Goal: Navigation & Orientation: Find specific page/section

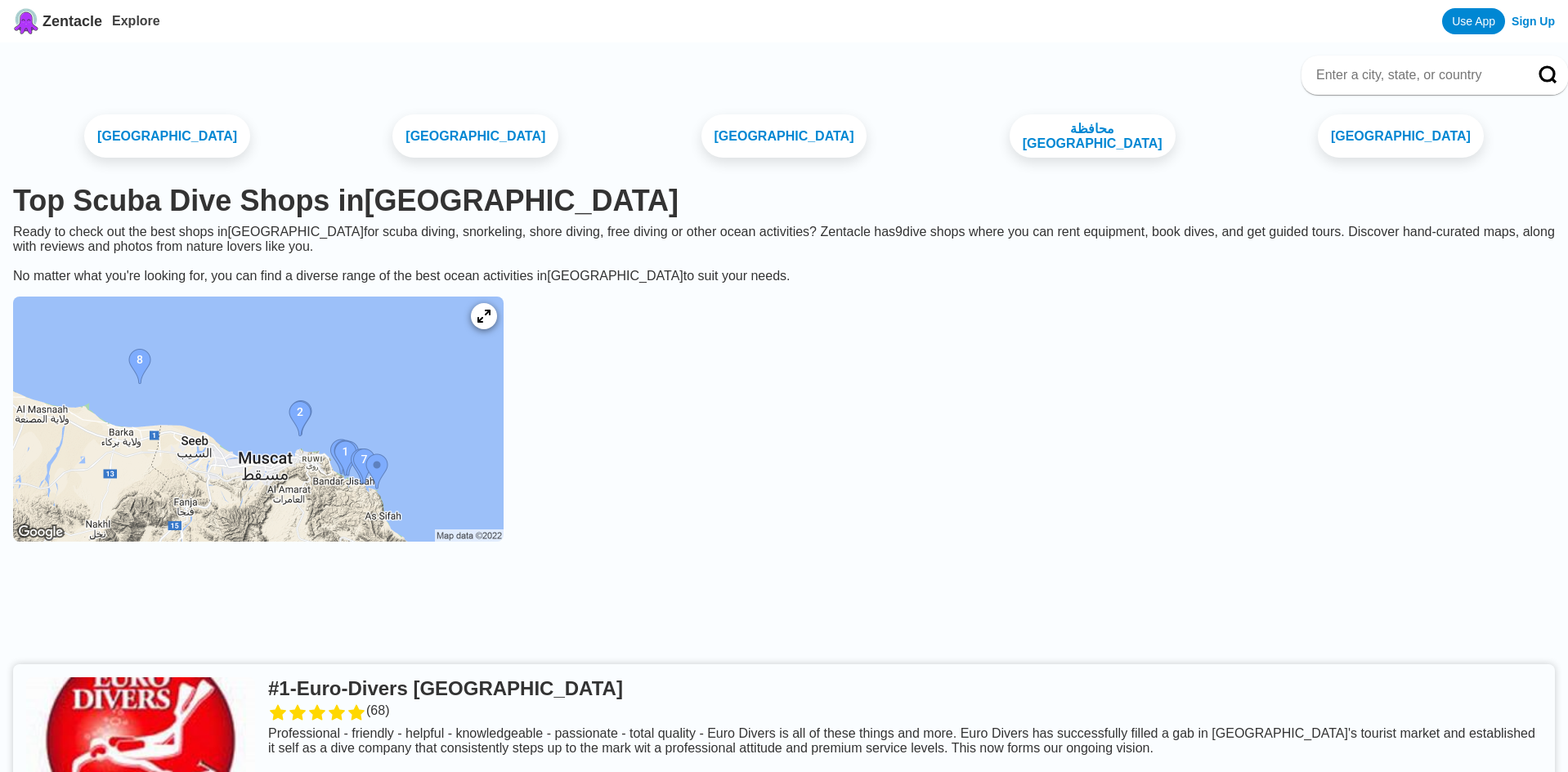
scroll to position [417, 0]
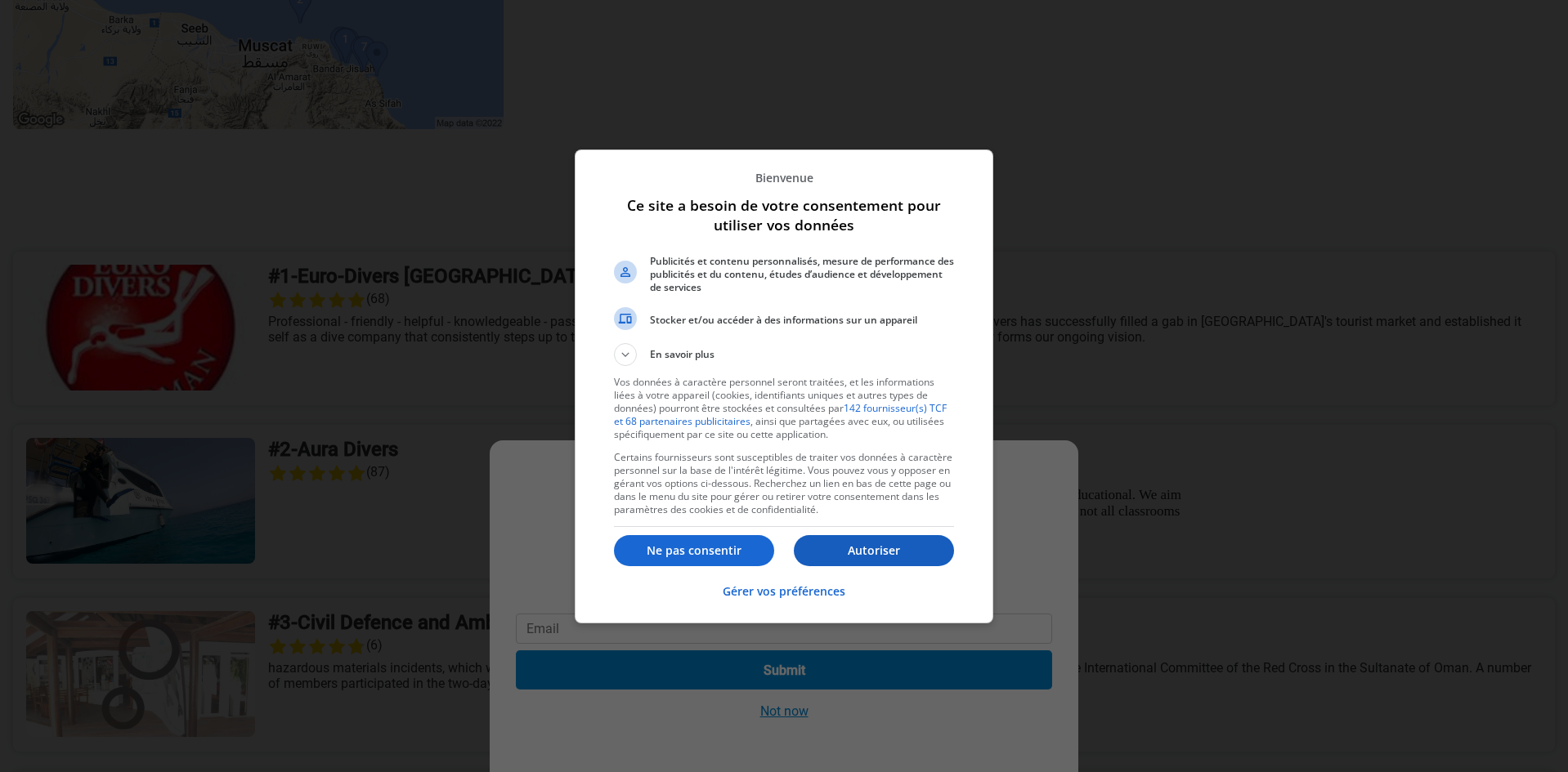
click at [866, 546] on p "Autoriser" at bounding box center [874, 551] width 161 height 17
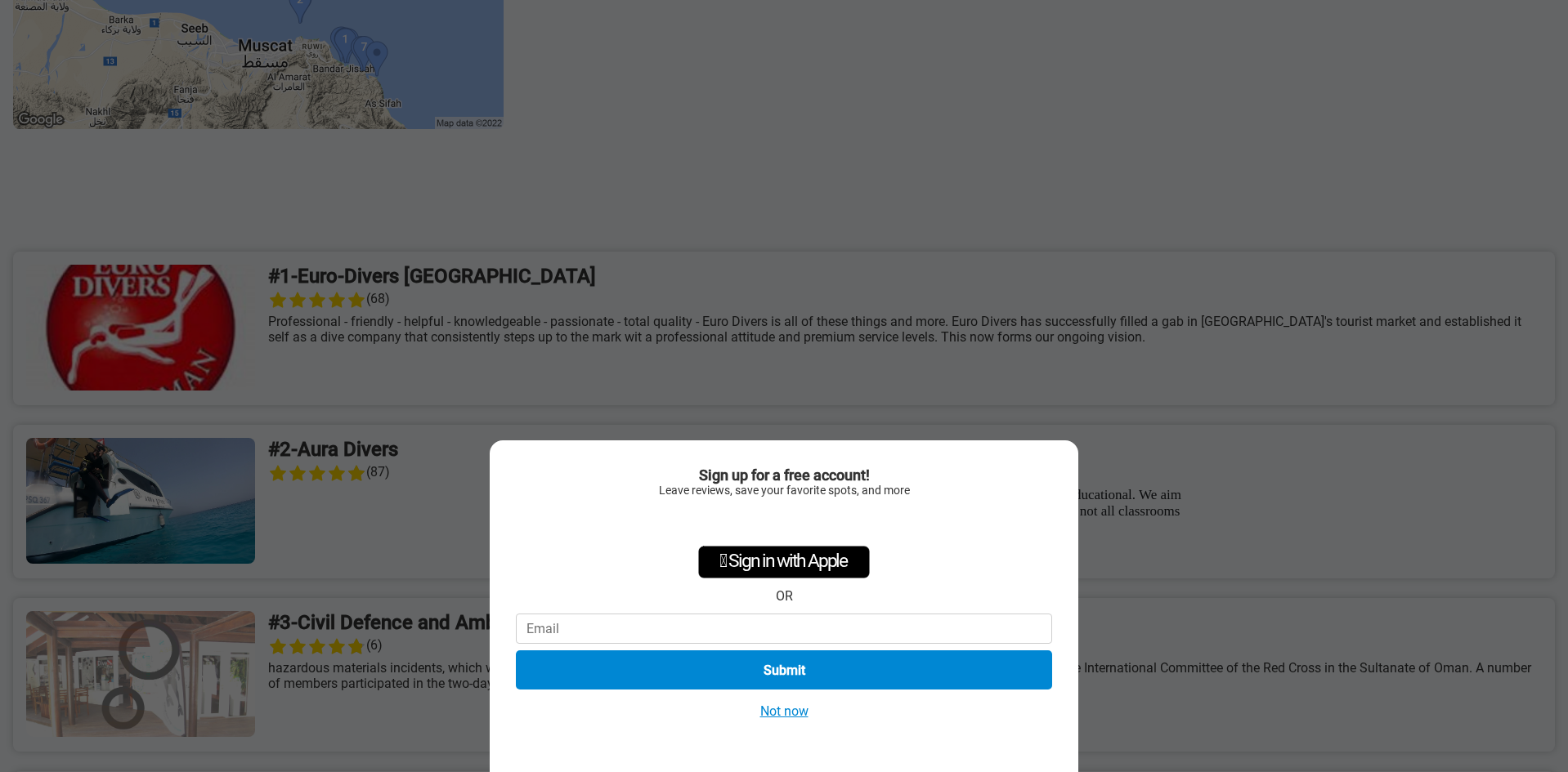
click at [816, 733] on div "Sign up for a free account! Leave reviews, save your favorite spots, and more …" at bounding box center [783, 606] width 589 height 332
click at [793, 709] on button "Not now" at bounding box center [784, 711] width 58 height 17
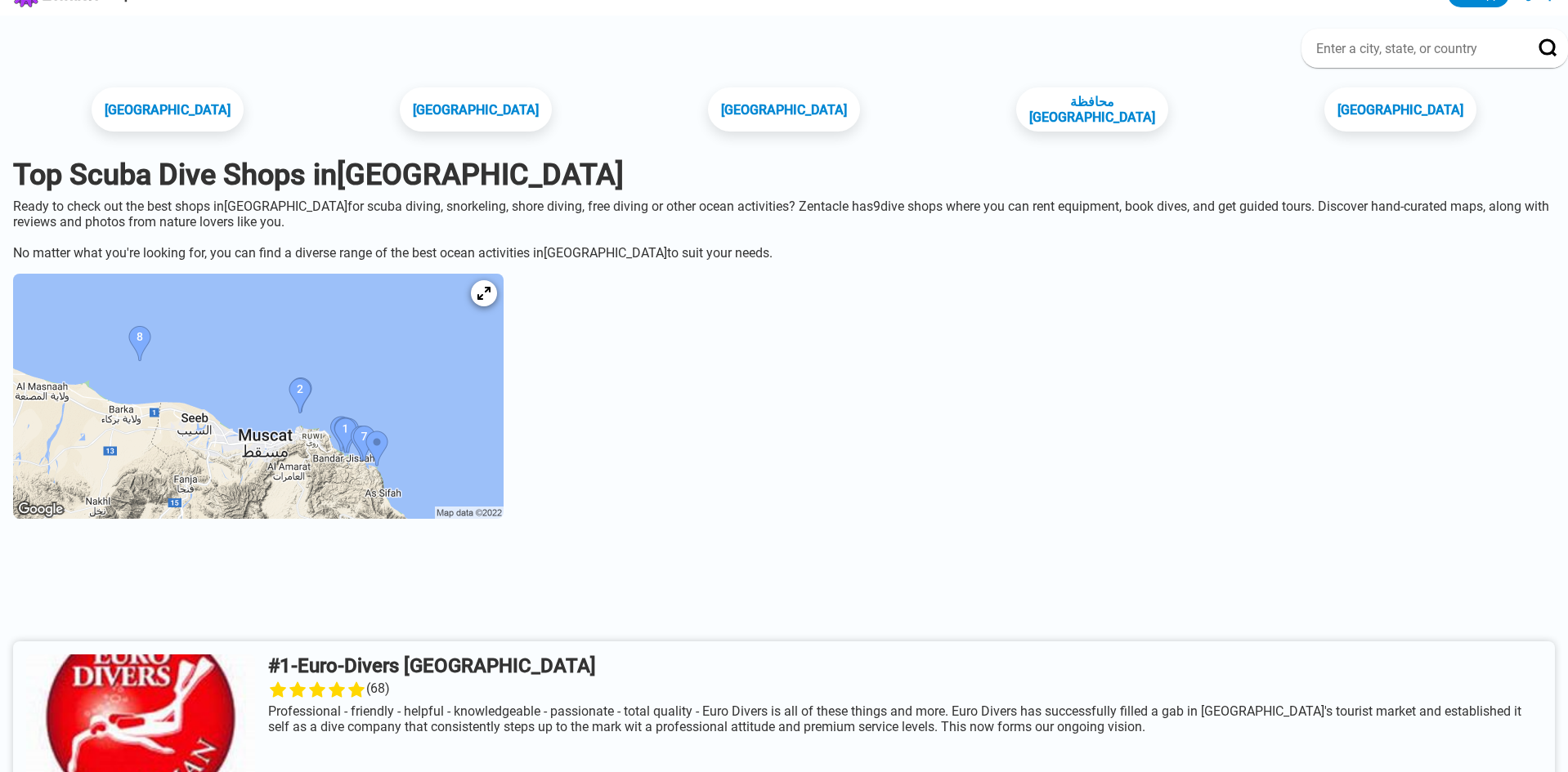
scroll to position [0, 0]
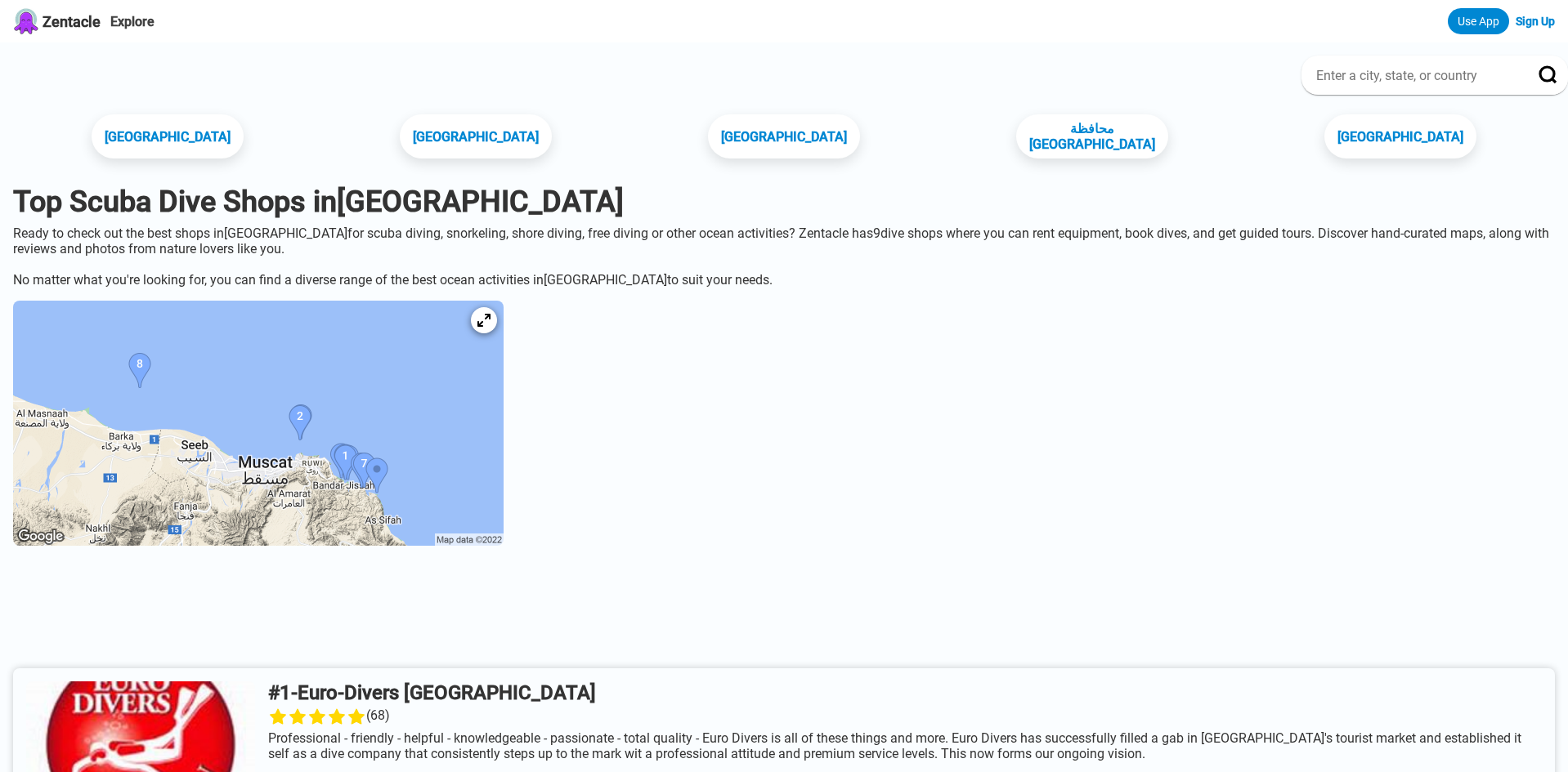
click at [349, 448] on img at bounding box center [258, 423] width 490 height 245
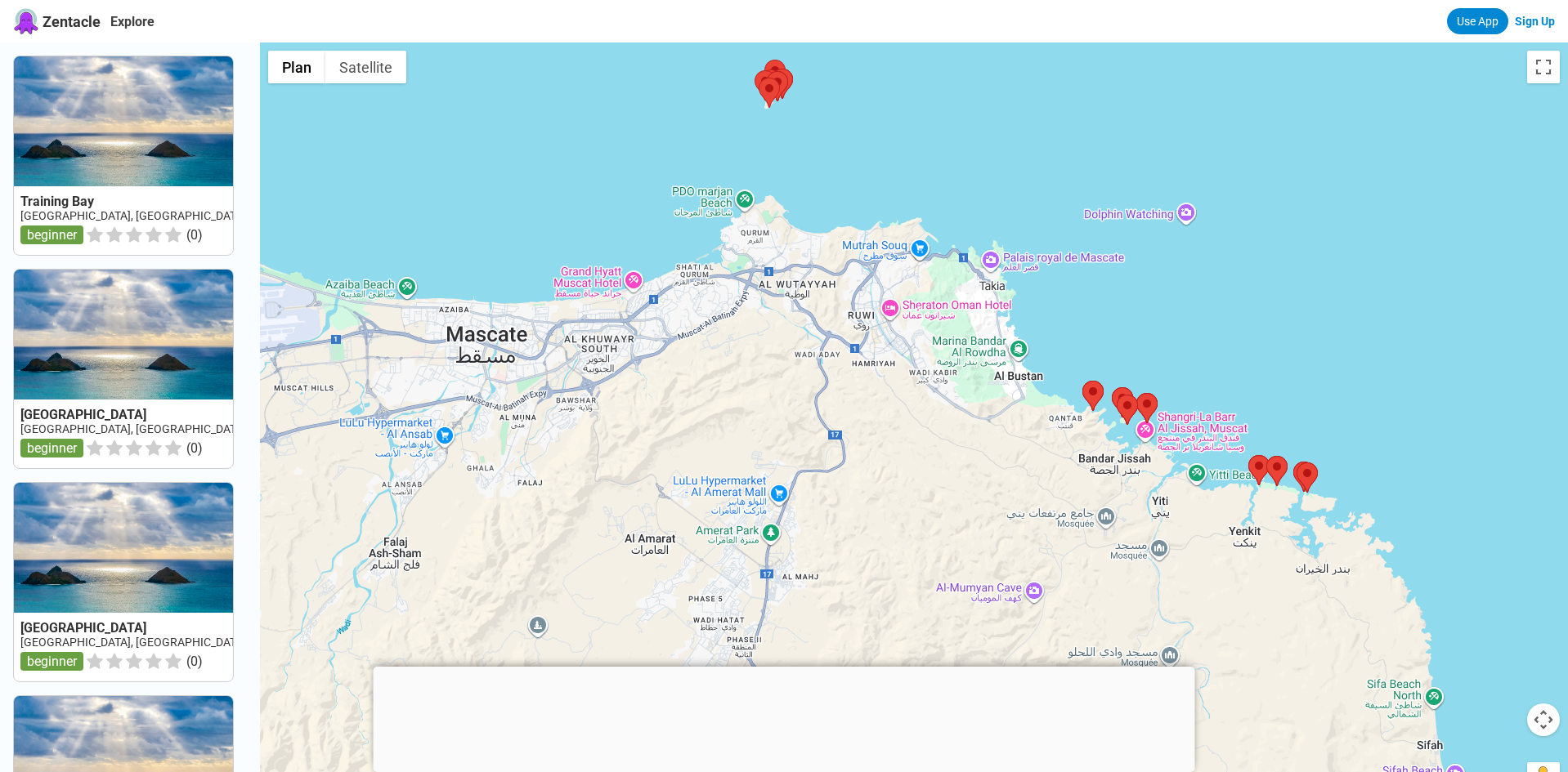
drag, startPoint x: 834, startPoint y: 434, endPoint x: 1000, endPoint y: 152, distance: 327.2
click at [1000, 152] on div at bounding box center [914, 428] width 1308 height 772
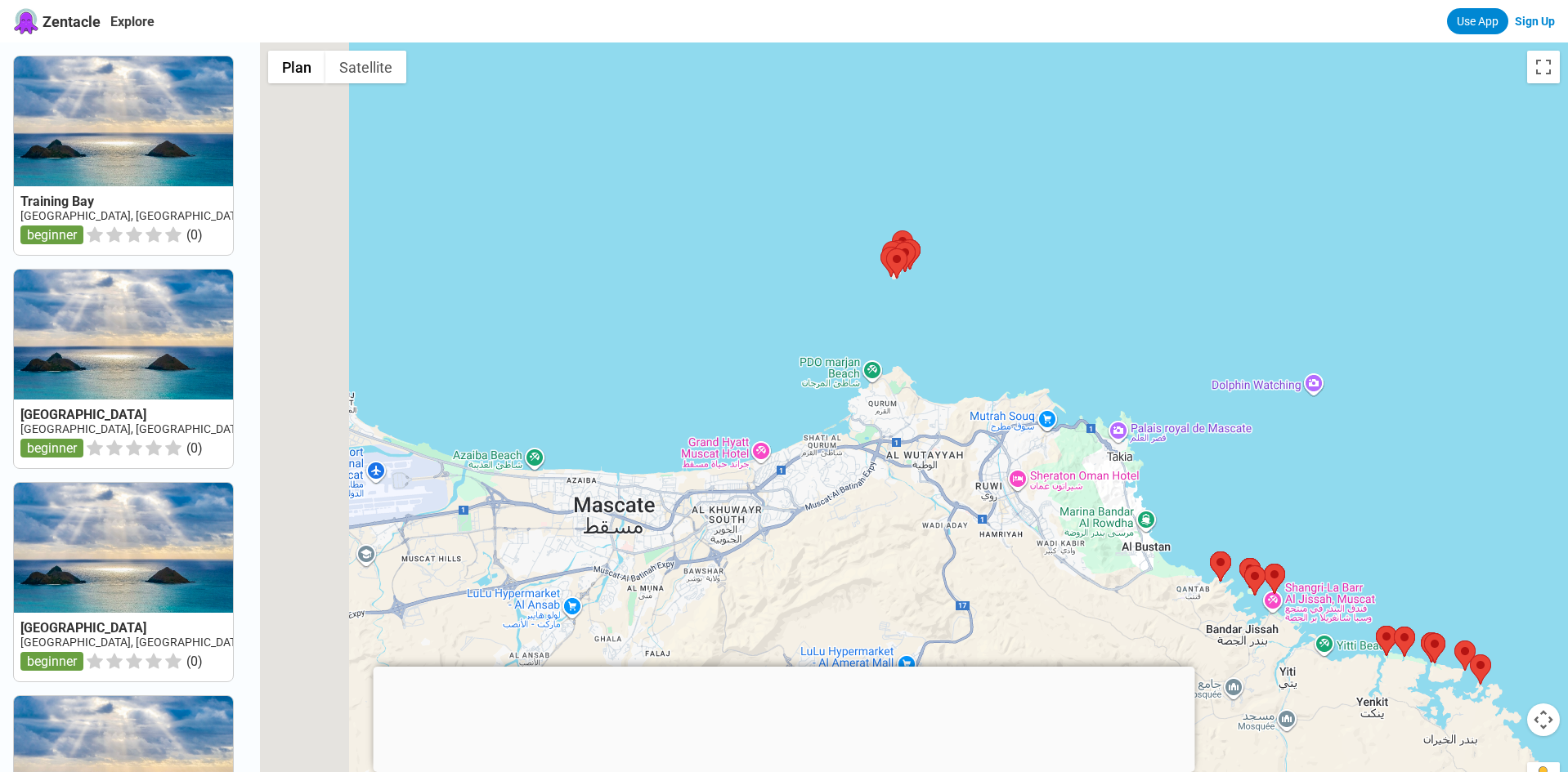
drag, startPoint x: 934, startPoint y: 209, endPoint x: 1113, endPoint y: 449, distance: 299.4
click at [1113, 449] on div at bounding box center [914, 428] width 1308 height 772
